Goal: Understand process/instructions

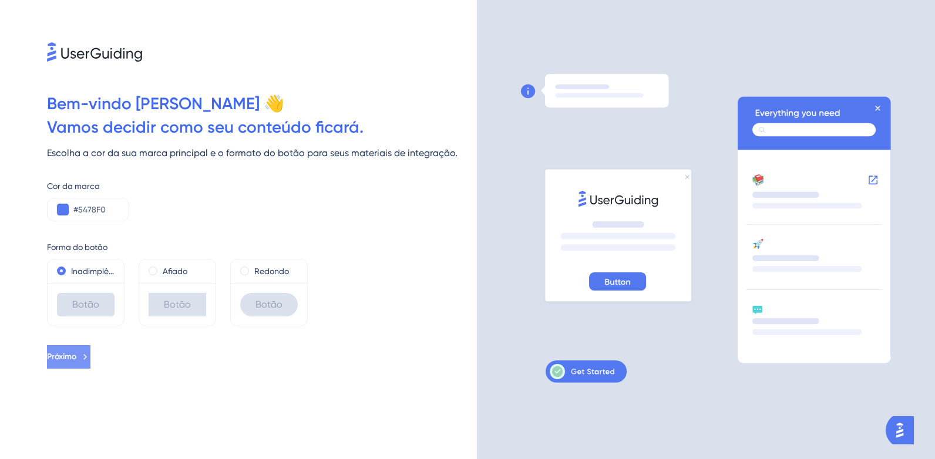
click at [69, 366] on button "Próximo" at bounding box center [68, 356] width 43 height 23
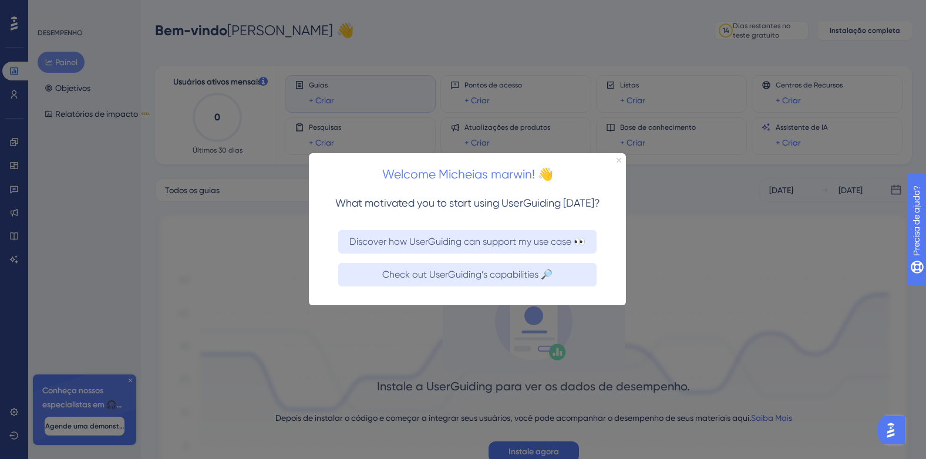
click at [619, 160] on icon "Close Preview" at bounding box center [619, 160] width 5 height 5
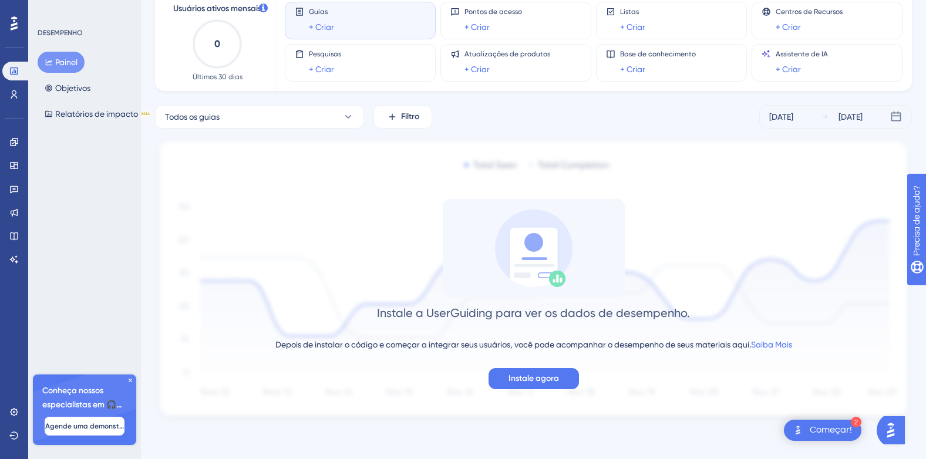
scroll to position [74, 0]
click at [811, 426] on div "Começar!" at bounding box center [831, 430] width 42 height 13
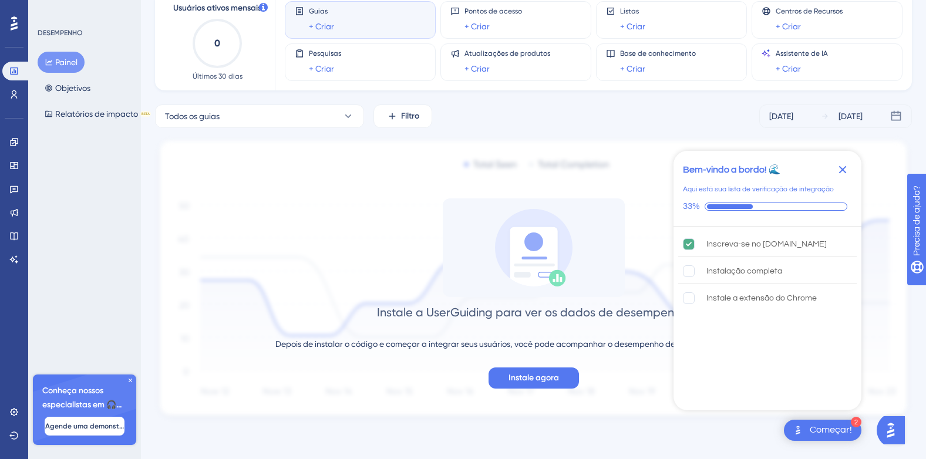
click at [300, 200] on div "Instale a UserGuiding para ver os dados de desempenho. Depois de instalar o cód…" at bounding box center [533, 294] width 757 height 190
click at [186, 267] on div "Instale a UserGuiding para ver os dados de desempenho. Depois de instalar o cód…" at bounding box center [533, 294] width 757 height 190
click at [844, 172] on icon "Fechar lista de verificação" at bounding box center [843, 170] width 14 height 14
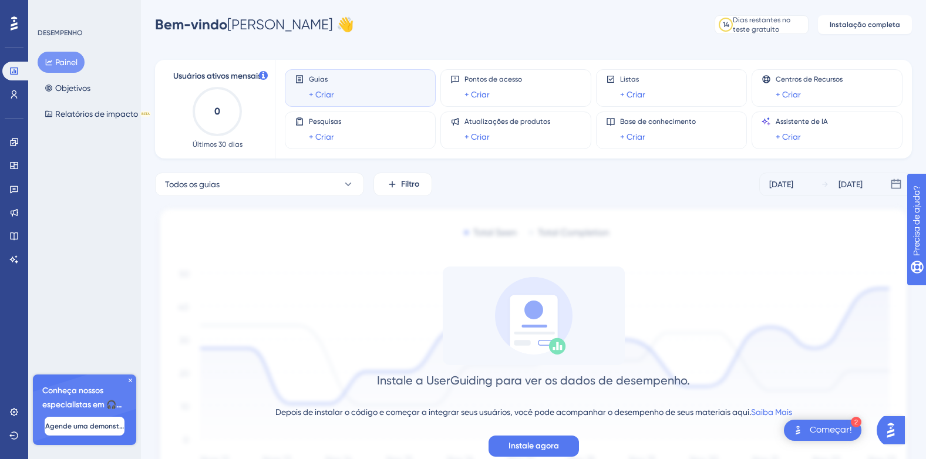
scroll to position [0, 0]
